Goal: Task Accomplishment & Management: Manage account settings

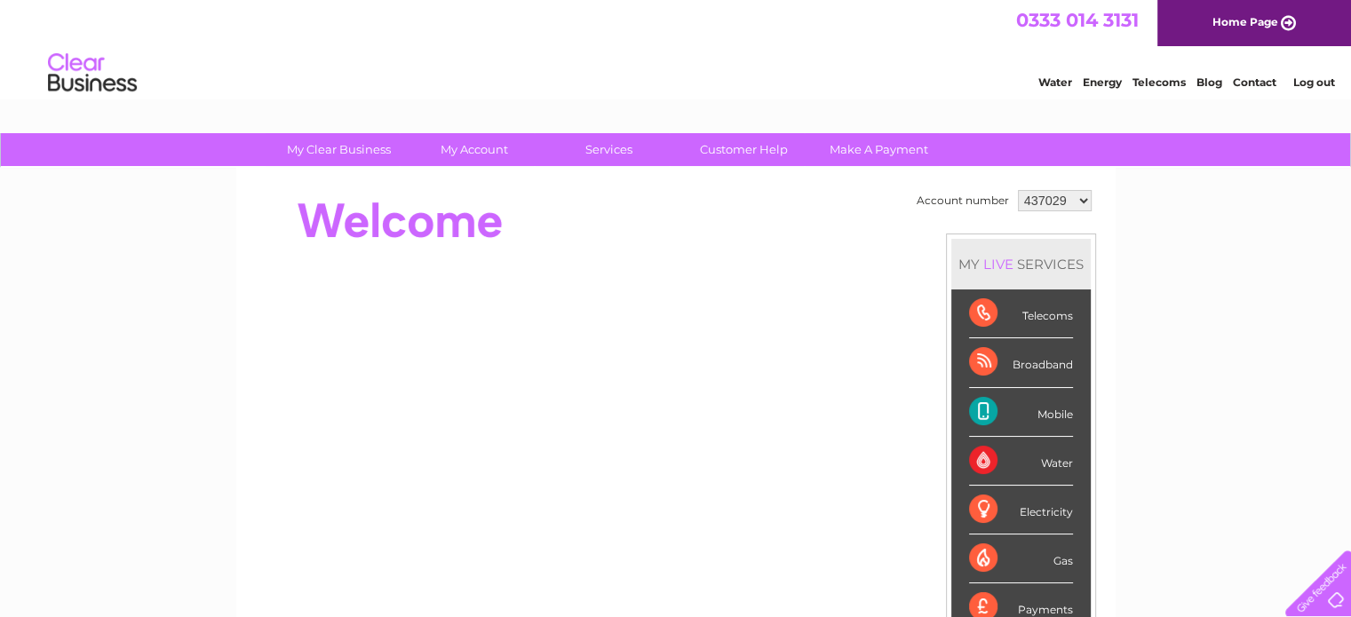
click at [1303, 77] on link "Log out" at bounding box center [1314, 82] width 42 height 13
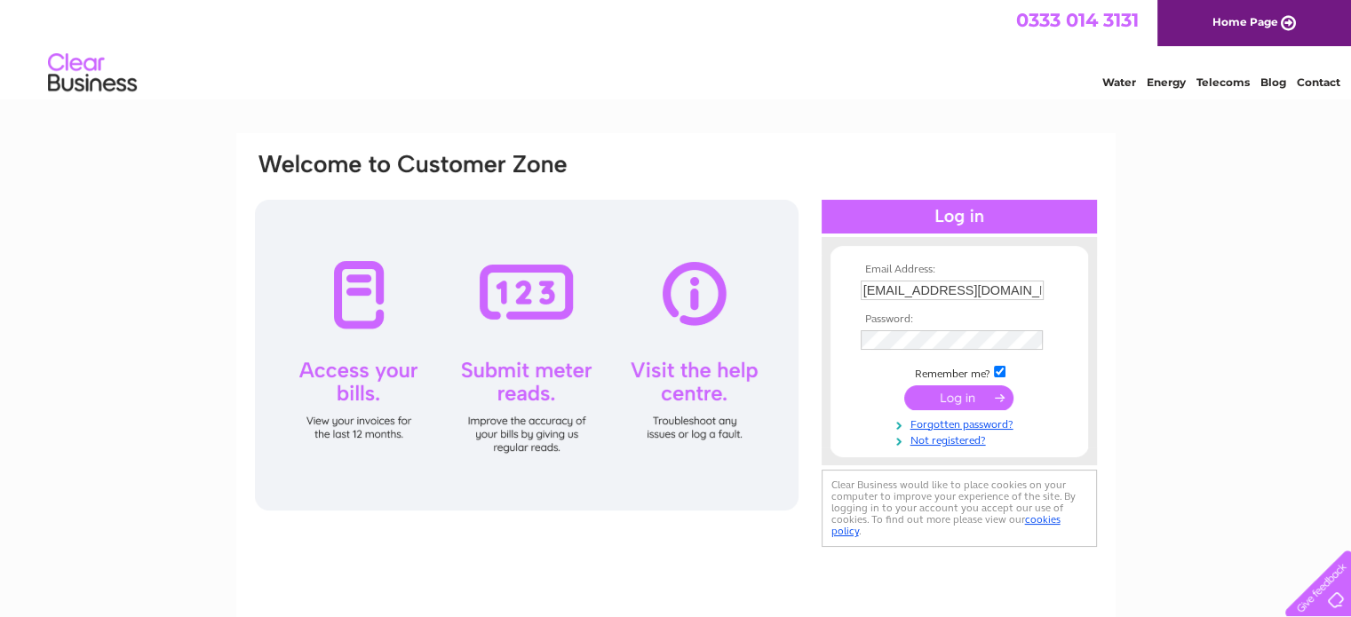
click at [1006, 288] on input "hello@avenue23.co.uk" at bounding box center [952, 291] width 183 height 20
type input "info@borsalinorestaurant.com"
click at [976, 398] on input "submit" at bounding box center [958, 398] width 109 height 25
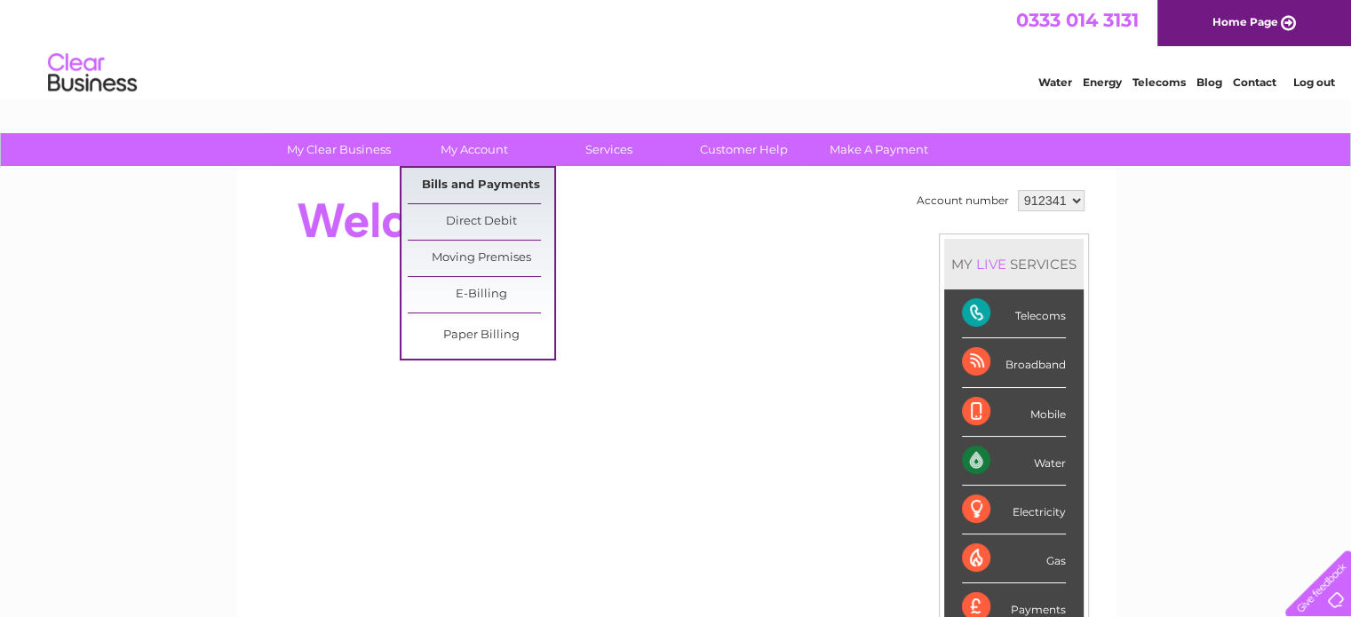
click at [456, 184] on link "Bills and Payments" at bounding box center [481, 186] width 147 height 36
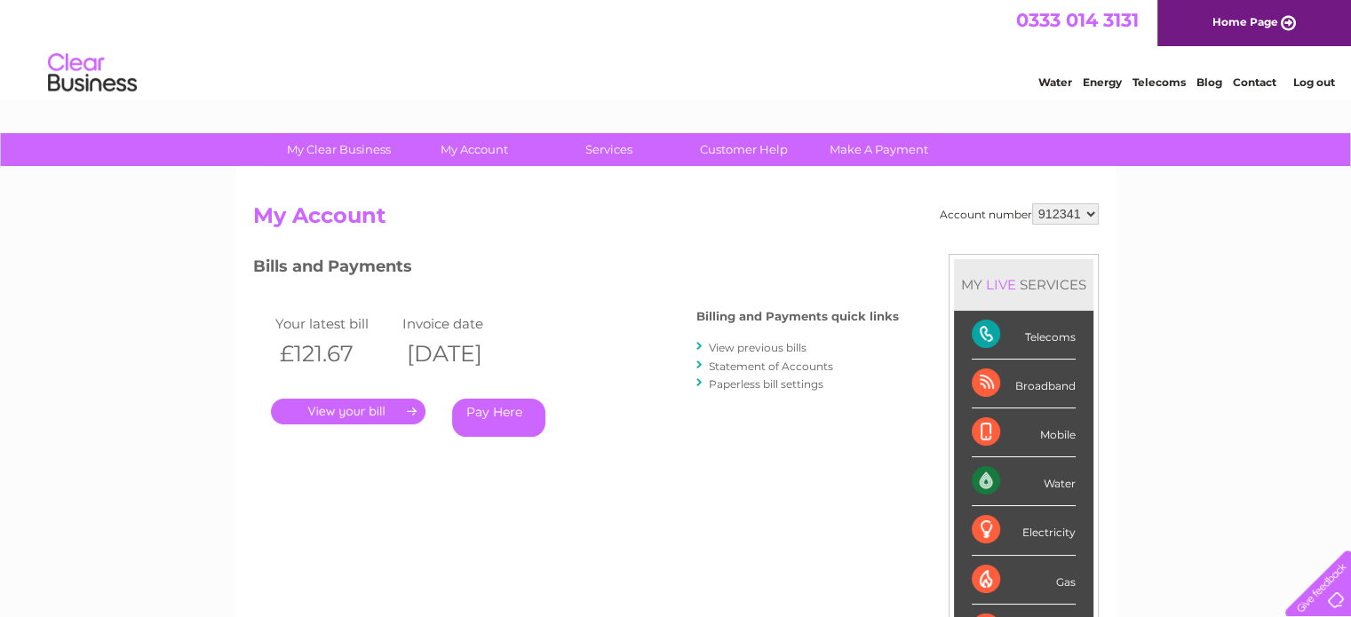
click at [402, 409] on link "." at bounding box center [348, 412] width 155 height 26
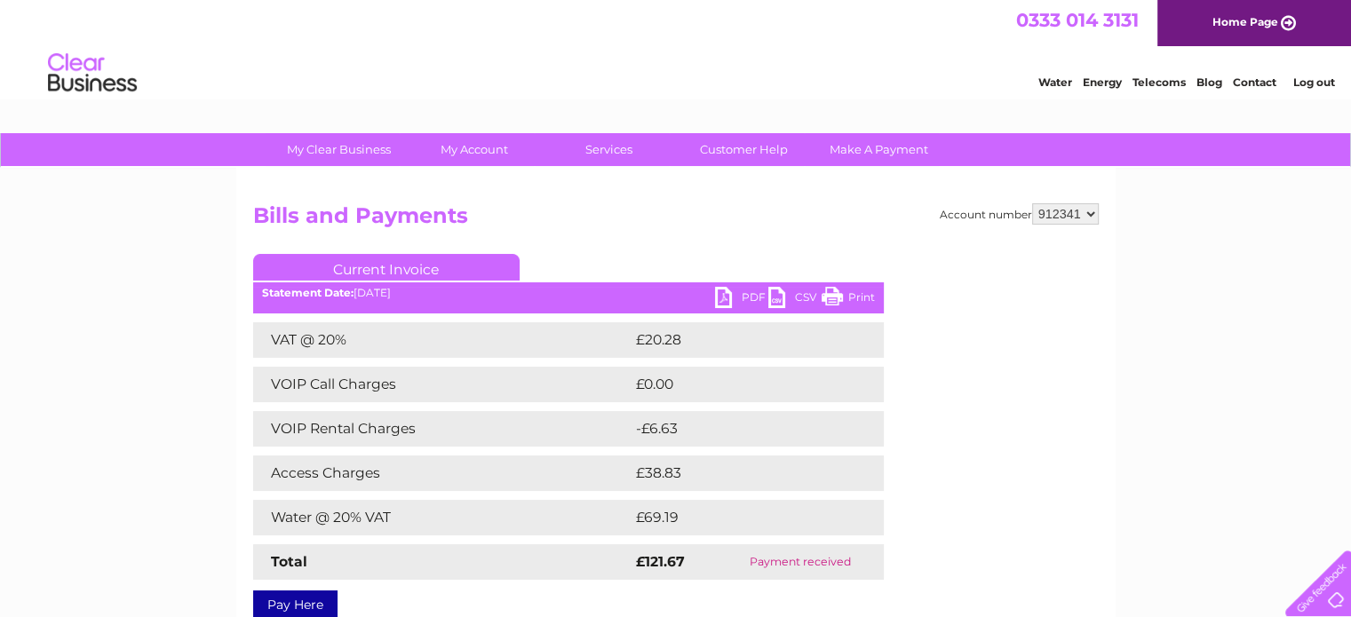
click at [743, 295] on link "PDF" at bounding box center [741, 300] width 53 height 26
